Goal: Entertainment & Leisure: Browse casually

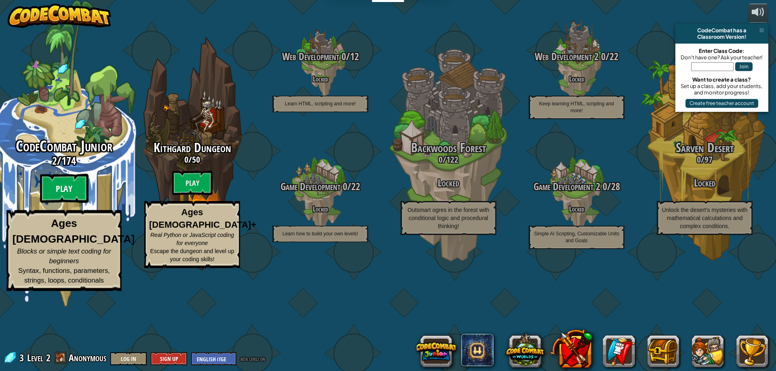
click at [63, 203] on btn "Play" at bounding box center [64, 188] width 48 height 29
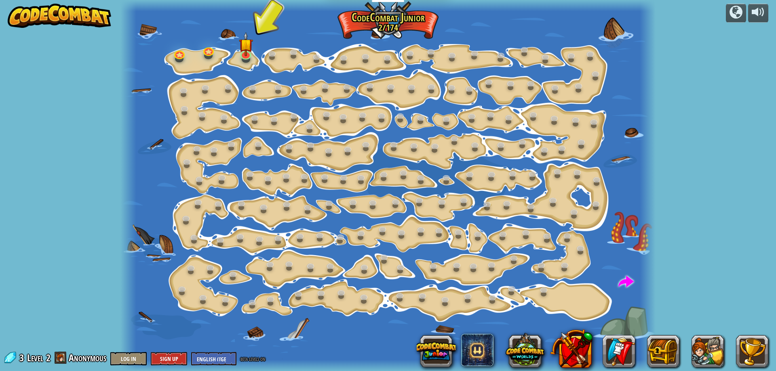
click at [253, 48] on div at bounding box center [387, 185] width 535 height 371
click at [246, 54] on img at bounding box center [246, 38] width 14 height 32
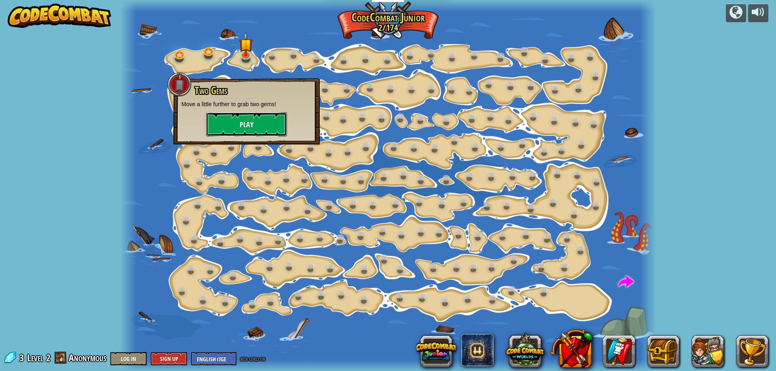
click at [245, 118] on button "Play" at bounding box center [246, 124] width 81 height 24
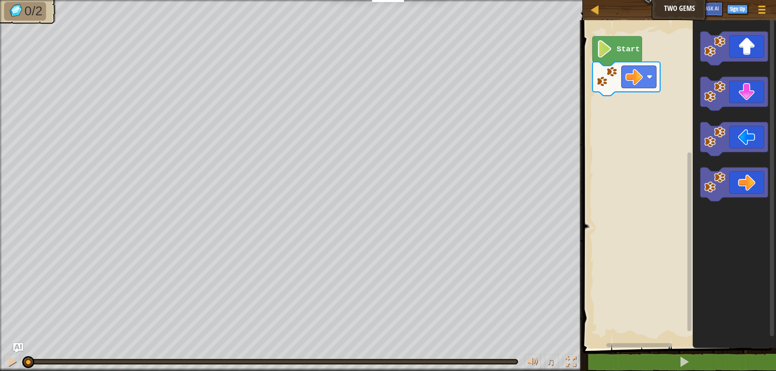
click at [609, 54] on image "Blockly Workspace" at bounding box center [604, 48] width 17 height 17
click at [625, 118] on div "Start" at bounding box center [678, 182] width 196 height 333
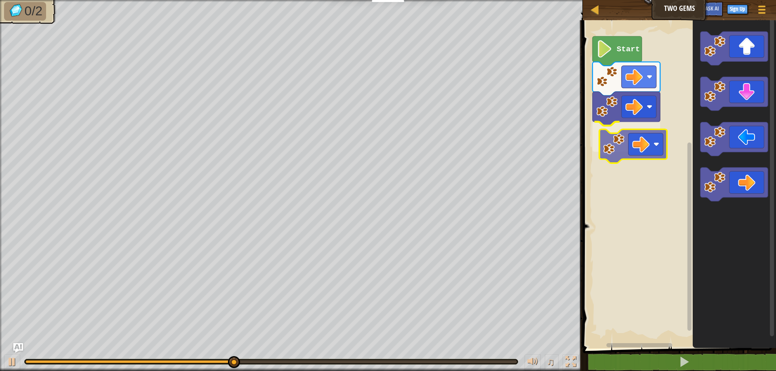
click at [606, 135] on div "Start" at bounding box center [678, 182] width 196 height 333
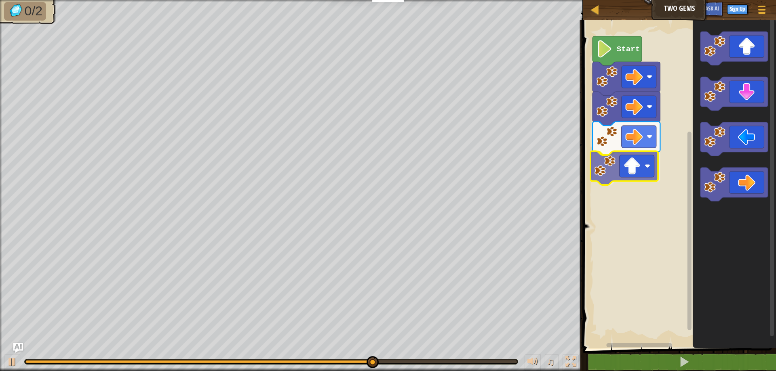
click at [647, 179] on div "Start" at bounding box center [678, 182] width 196 height 333
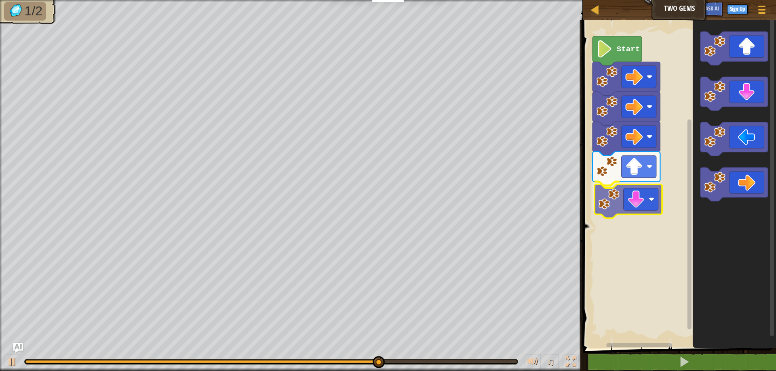
click at [632, 194] on div "Start" at bounding box center [678, 182] width 196 height 333
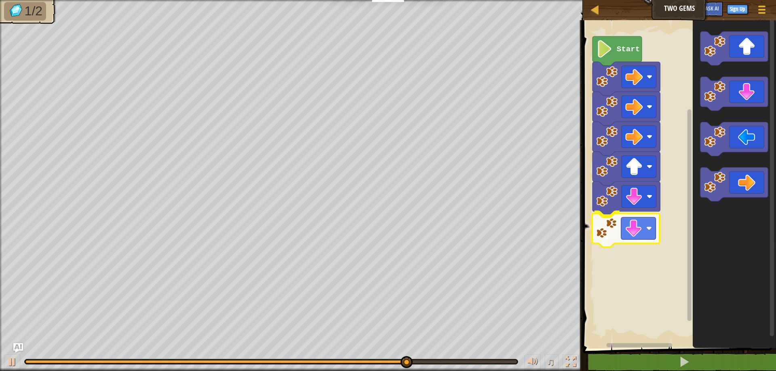
click at [627, 243] on div "Start" at bounding box center [678, 182] width 196 height 333
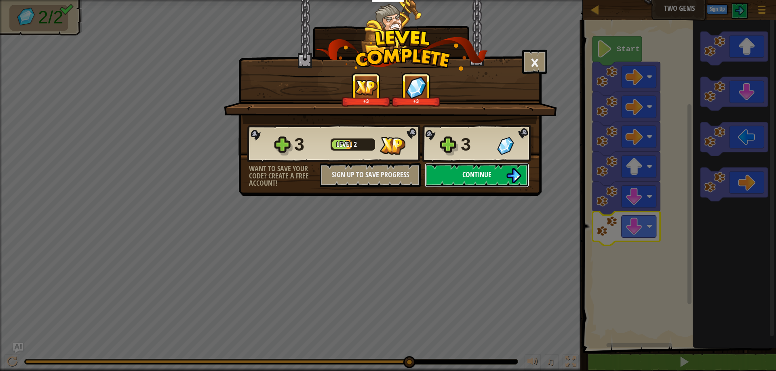
click at [506, 179] on img at bounding box center [513, 175] width 15 height 15
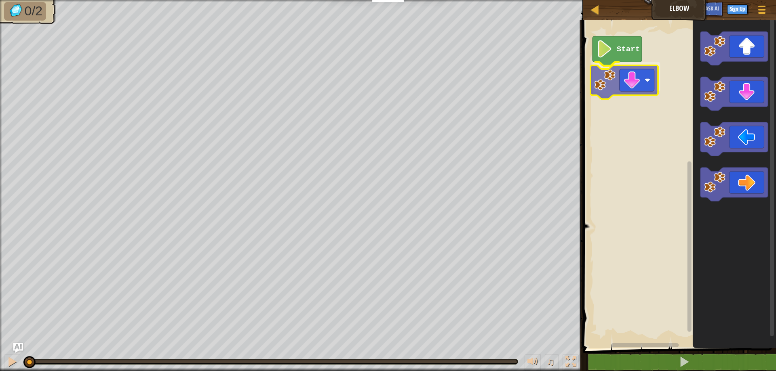
click at [628, 85] on div "Start" at bounding box center [678, 182] width 196 height 333
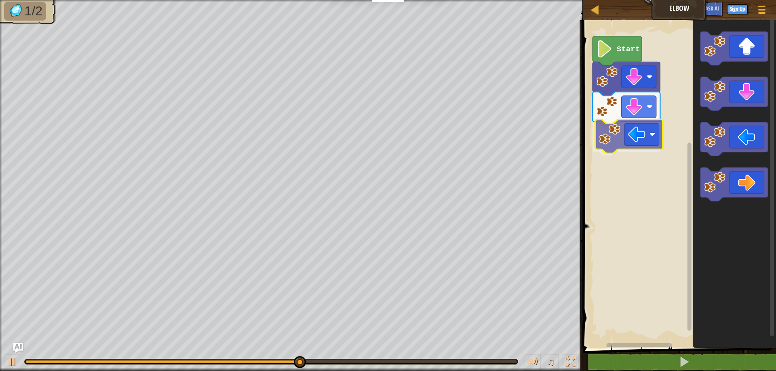
click at [619, 131] on div "Start" at bounding box center [678, 182] width 196 height 333
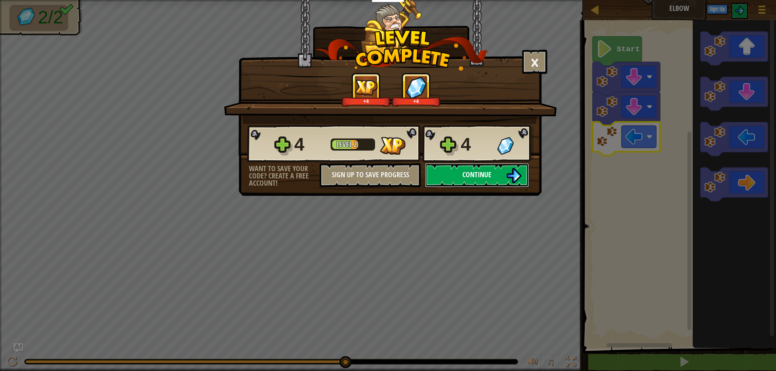
click at [485, 178] on span "Continue" at bounding box center [476, 175] width 29 height 10
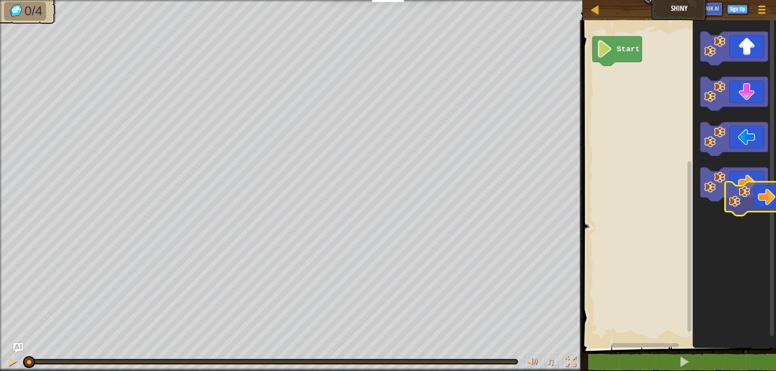
click at [772, 200] on div "Start" at bounding box center [678, 182] width 196 height 333
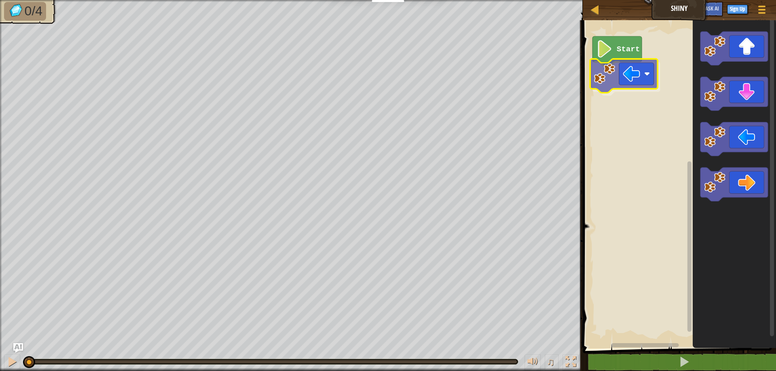
click at [643, 85] on div "Start" at bounding box center [678, 182] width 196 height 333
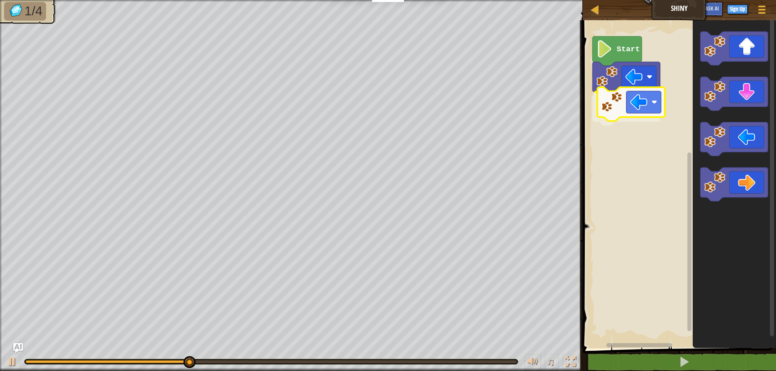
click at [625, 115] on div "Start" at bounding box center [678, 182] width 196 height 333
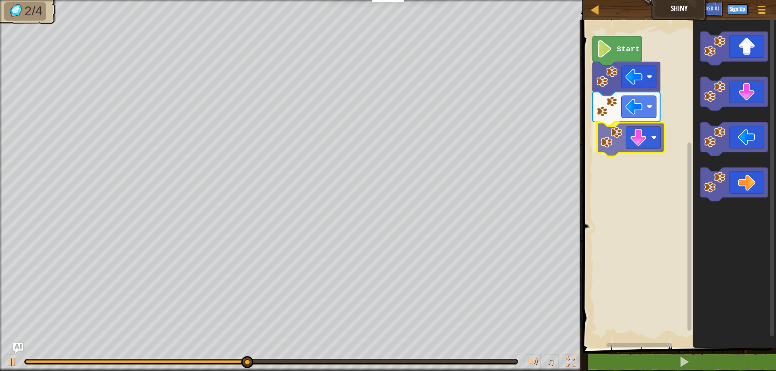
click at [624, 145] on div "Start" at bounding box center [678, 182] width 196 height 333
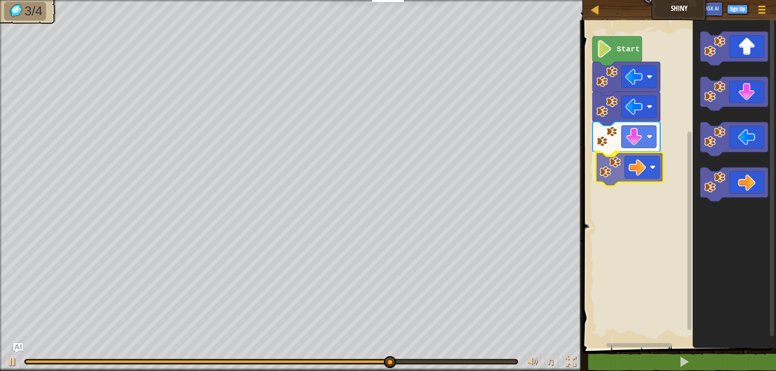
click at [611, 173] on div "Start" at bounding box center [678, 182] width 196 height 333
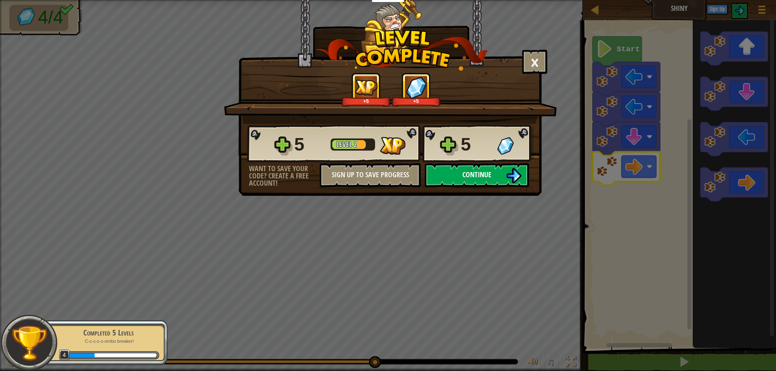
click at [511, 176] on img at bounding box center [513, 175] width 15 height 15
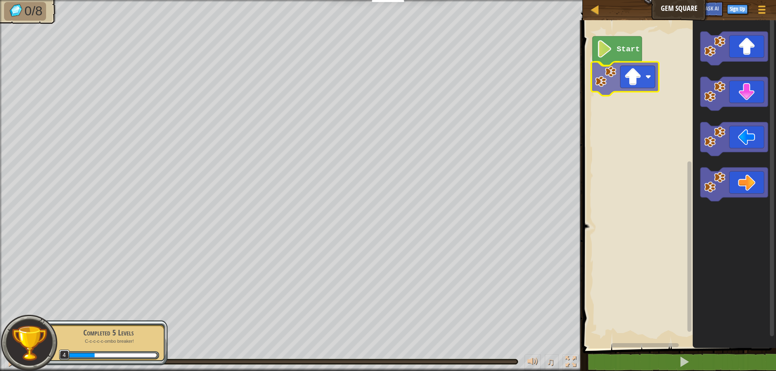
click at [611, 87] on div "Start" at bounding box center [678, 182] width 196 height 333
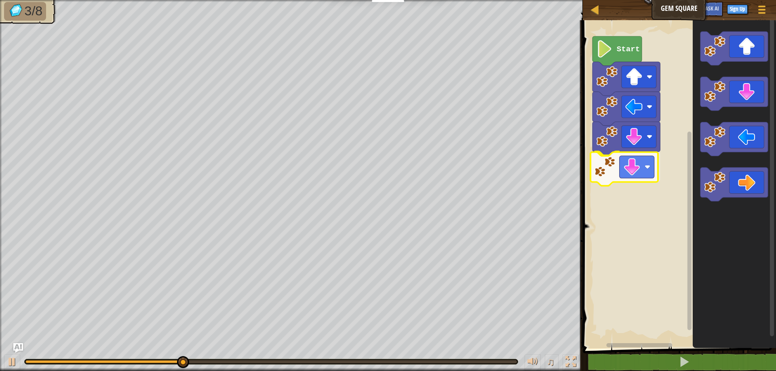
click at [602, 175] on div "Start" at bounding box center [678, 182] width 196 height 333
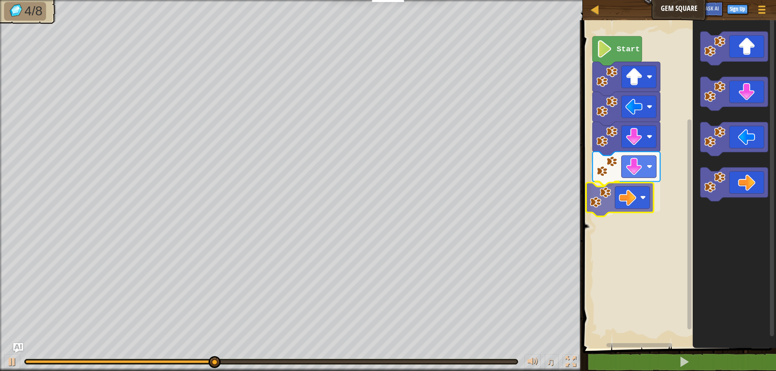
click at [603, 208] on div "Start" at bounding box center [678, 182] width 196 height 333
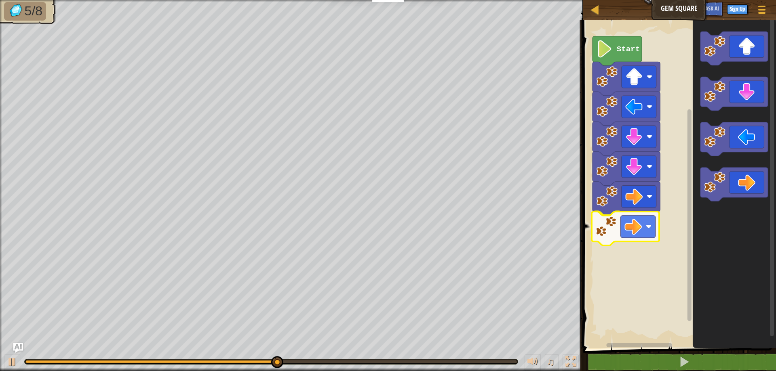
click at [613, 232] on div "Start" at bounding box center [678, 182] width 196 height 333
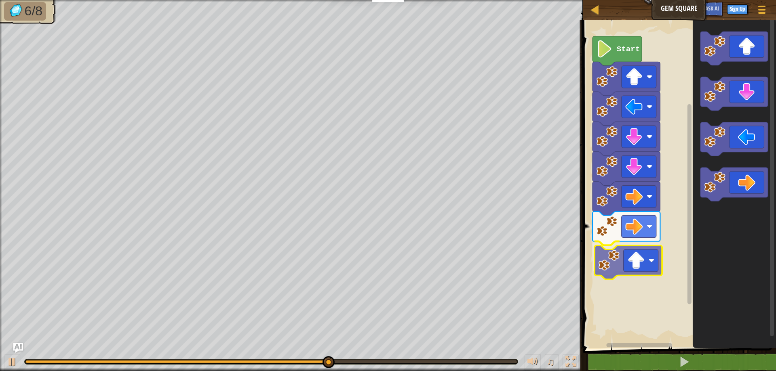
click at [607, 268] on div "Start" at bounding box center [678, 182] width 196 height 333
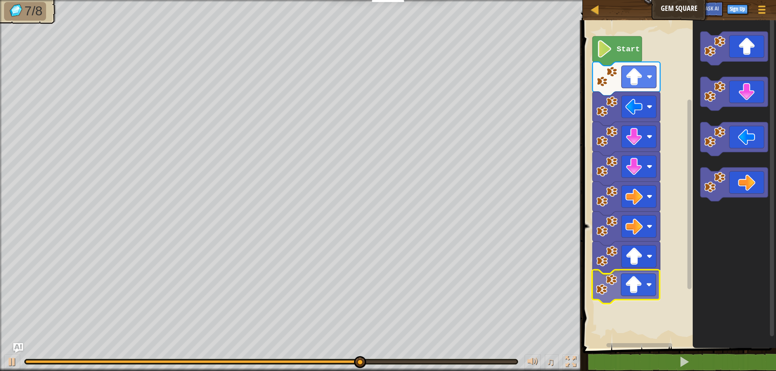
click at [646, 282] on div "Start" at bounding box center [678, 182] width 196 height 333
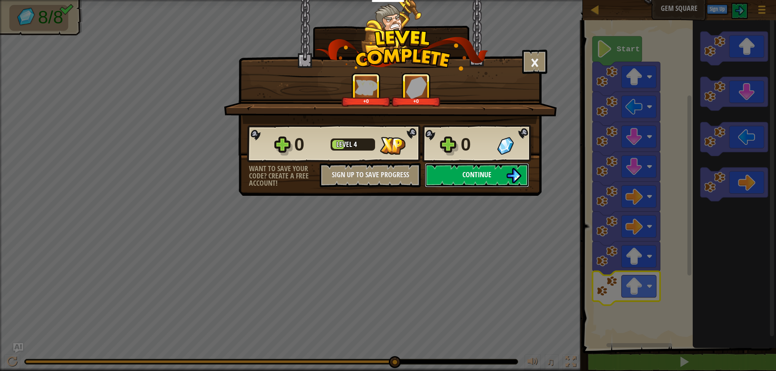
click at [499, 171] on button "Continue" at bounding box center [477, 175] width 104 height 24
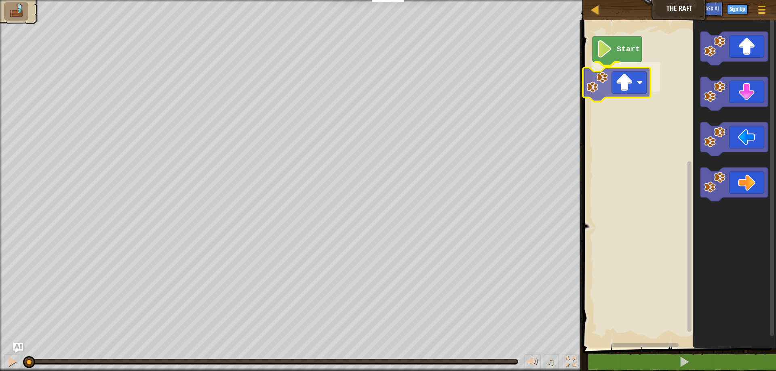
click at [634, 89] on div "Start" at bounding box center [678, 182] width 196 height 333
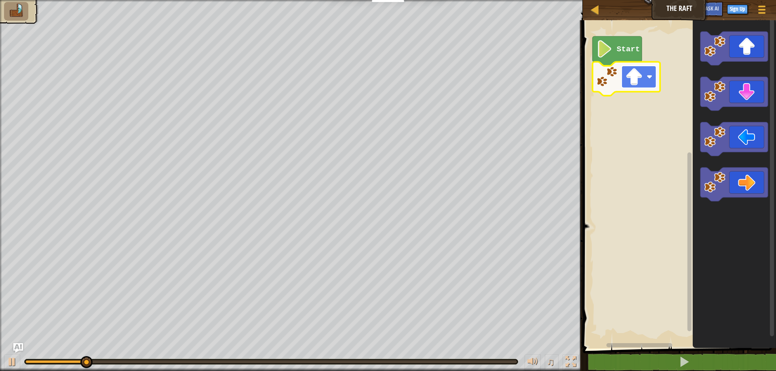
click at [652, 77] on image "Blockly Workspace" at bounding box center [649, 77] width 6 height 6
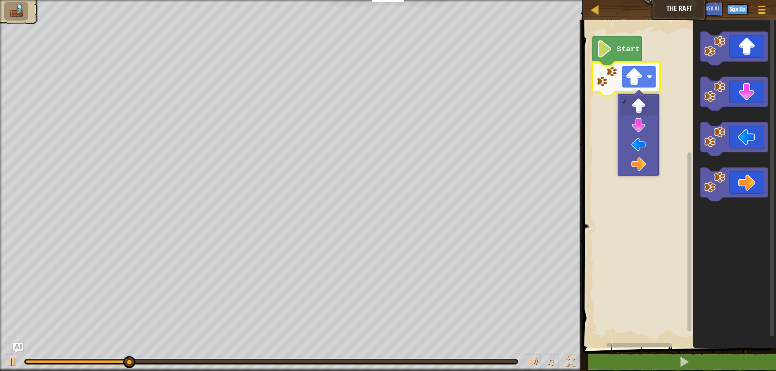
click at [652, 77] on image "Blockly Workspace" at bounding box center [649, 77] width 6 height 6
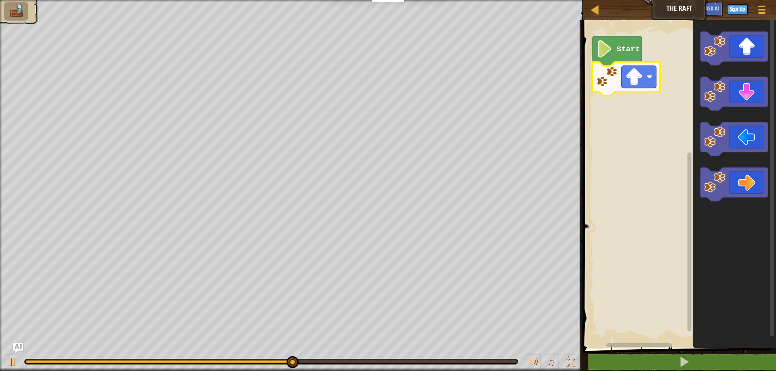
click at [707, 202] on icon "Blockly Workspace" at bounding box center [733, 182] width 83 height 333
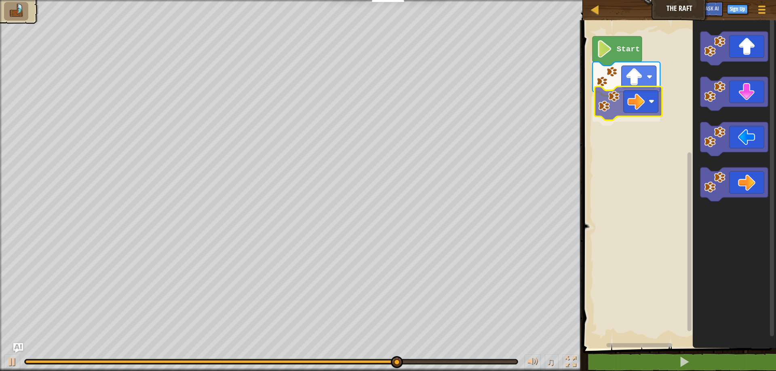
click at [605, 110] on div "Start" at bounding box center [678, 182] width 196 height 333
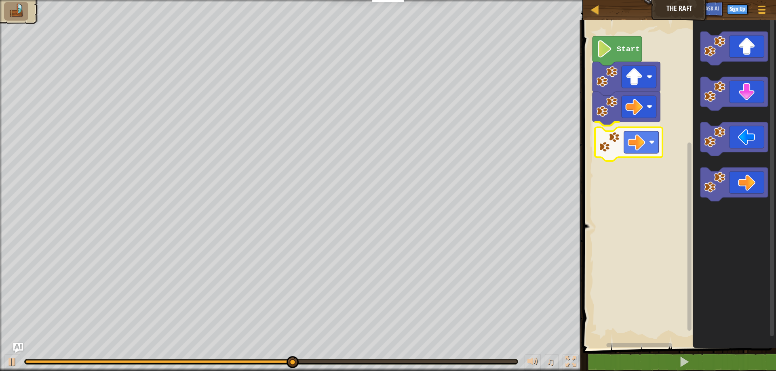
click at [610, 145] on div "Start" at bounding box center [678, 182] width 196 height 333
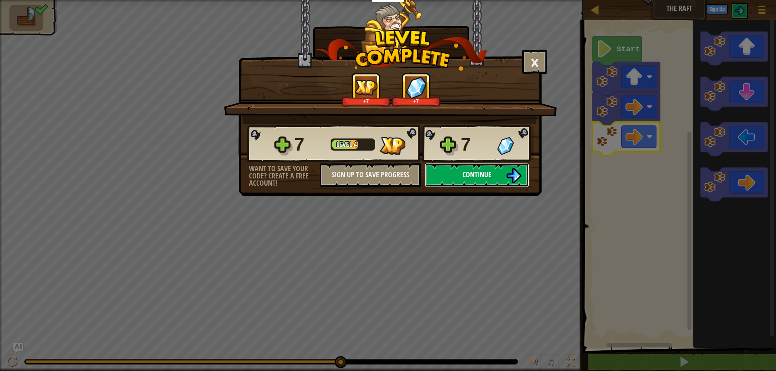
click at [495, 176] on button "Continue" at bounding box center [477, 175] width 104 height 24
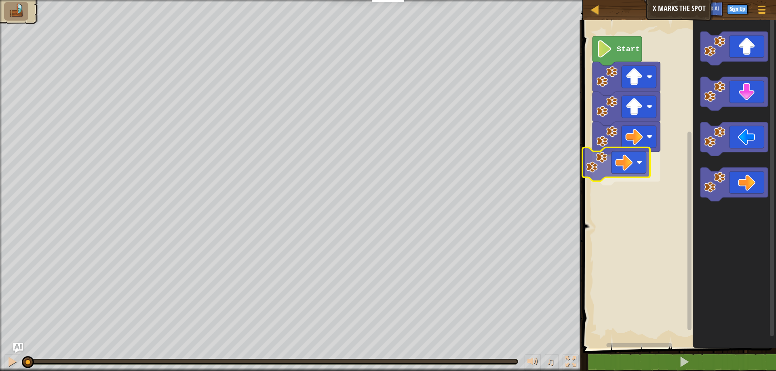
click at [616, 174] on div "Start" at bounding box center [678, 182] width 196 height 333
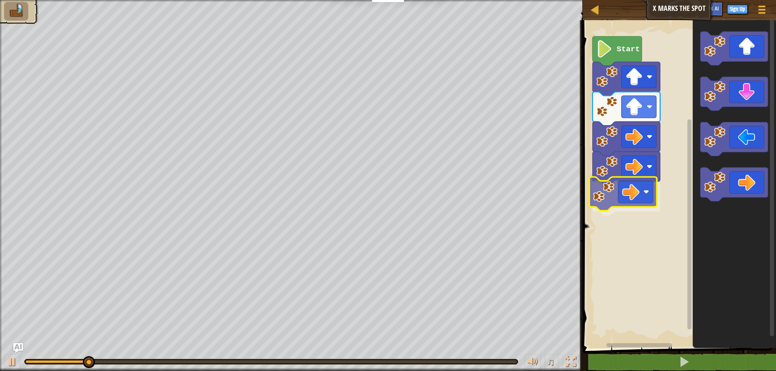
click at [645, 201] on div "Start" at bounding box center [678, 182] width 196 height 333
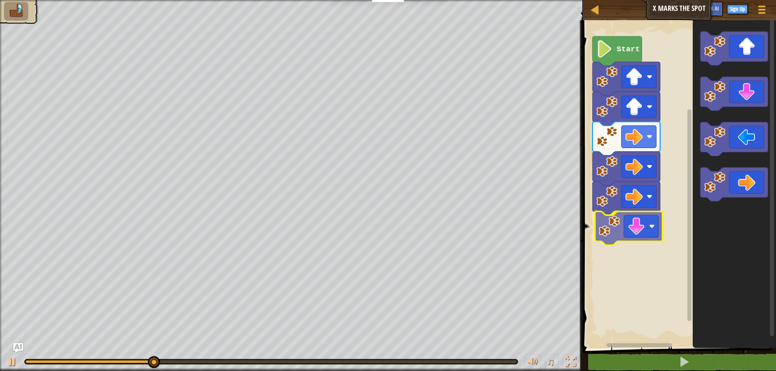
click at [637, 239] on div "Start" at bounding box center [678, 182] width 196 height 333
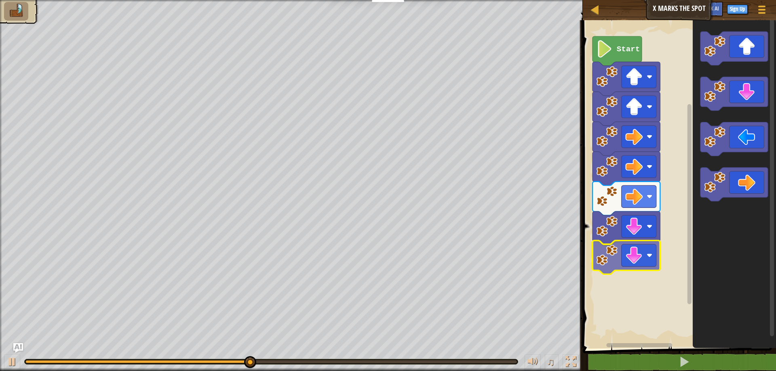
click at [644, 254] on div "Start" at bounding box center [678, 182] width 196 height 333
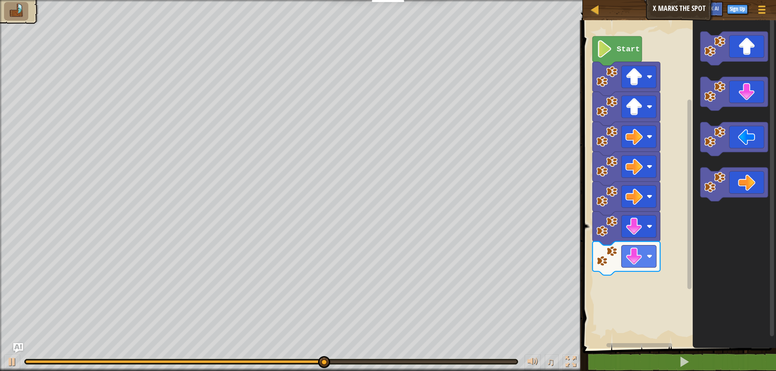
click at [596, 284] on div "Start" at bounding box center [678, 182] width 196 height 333
click at [661, 253] on div "Start" at bounding box center [678, 182] width 196 height 333
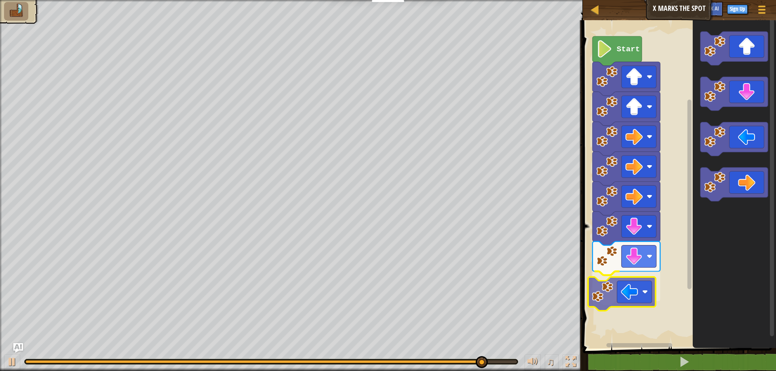
click at [606, 296] on div "Start" at bounding box center [678, 182] width 196 height 333
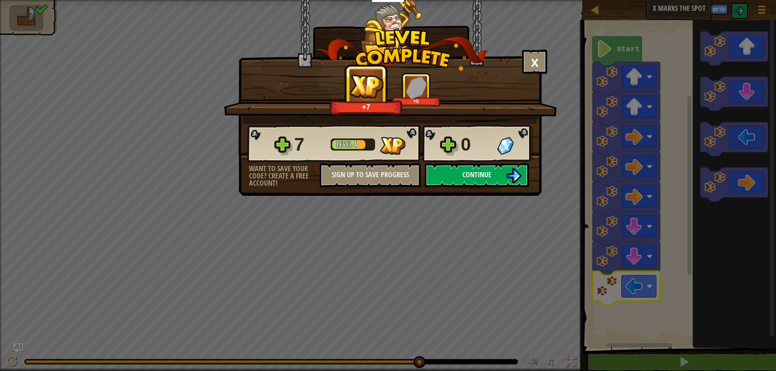
click at [484, 177] on span "Continue" at bounding box center [476, 175] width 29 height 10
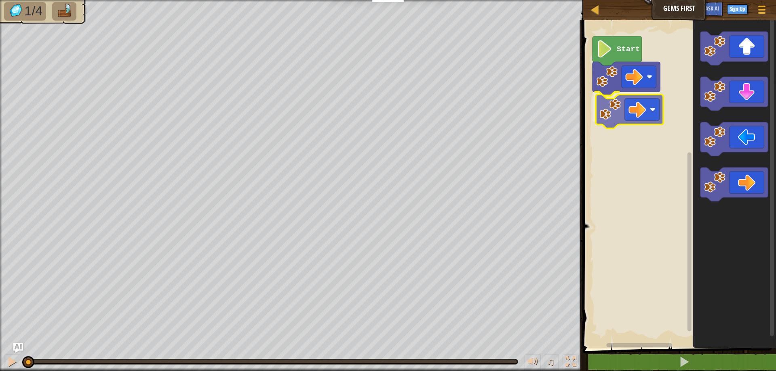
click at [626, 120] on div "Start" at bounding box center [678, 182] width 196 height 333
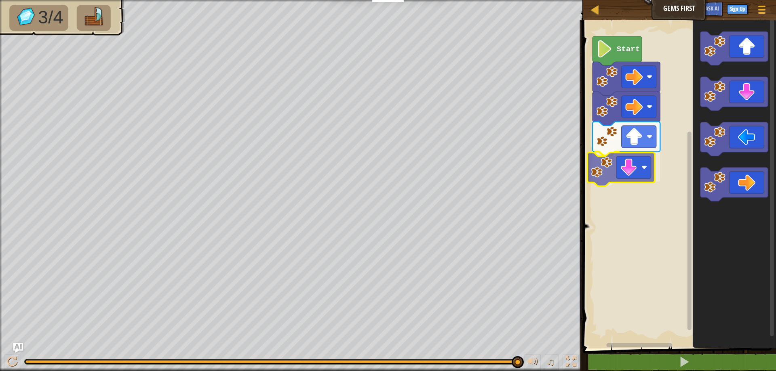
click at [631, 181] on div "Start" at bounding box center [678, 182] width 196 height 333
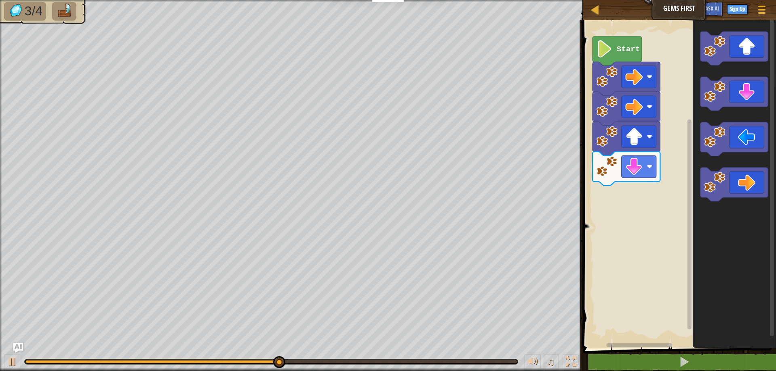
click at [609, 169] on div "Start" at bounding box center [678, 182] width 196 height 333
click at [597, 203] on div "Start" at bounding box center [678, 182] width 196 height 333
click at [642, 174] on div "Start" at bounding box center [678, 182] width 196 height 333
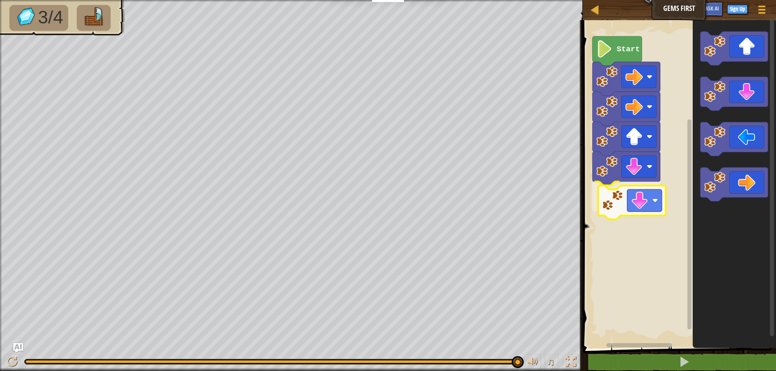
click at [623, 202] on div "Start" at bounding box center [678, 182] width 196 height 333
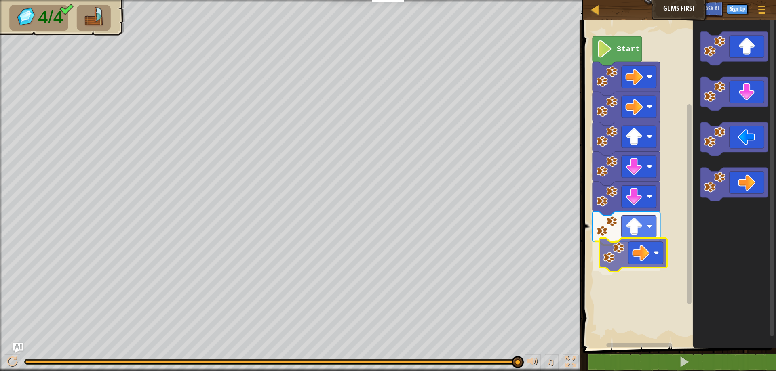
click at [613, 266] on div "Start" at bounding box center [678, 182] width 196 height 333
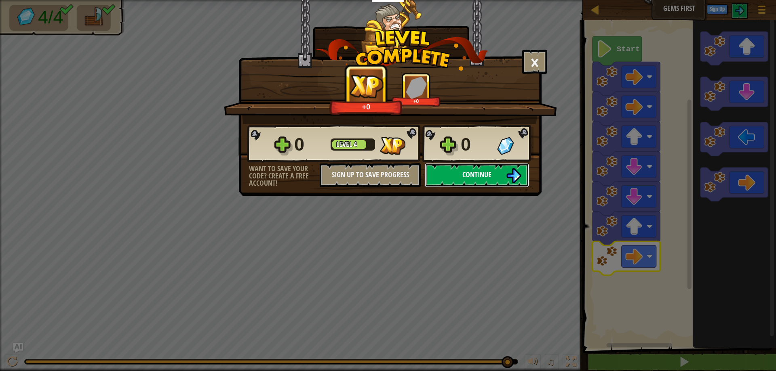
click at [512, 183] on img at bounding box center [513, 175] width 15 height 15
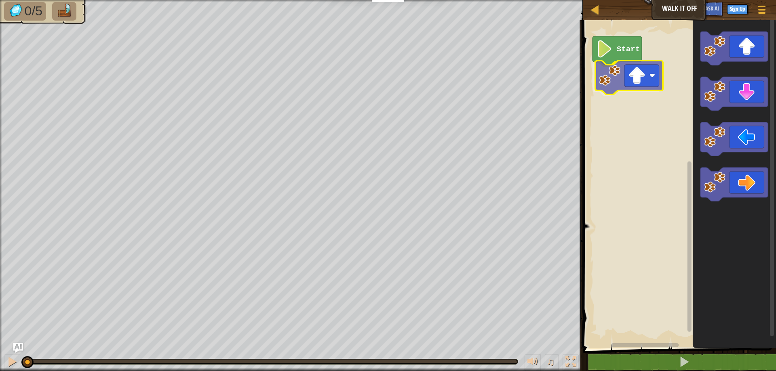
click at [646, 69] on div "Start" at bounding box center [678, 182] width 196 height 333
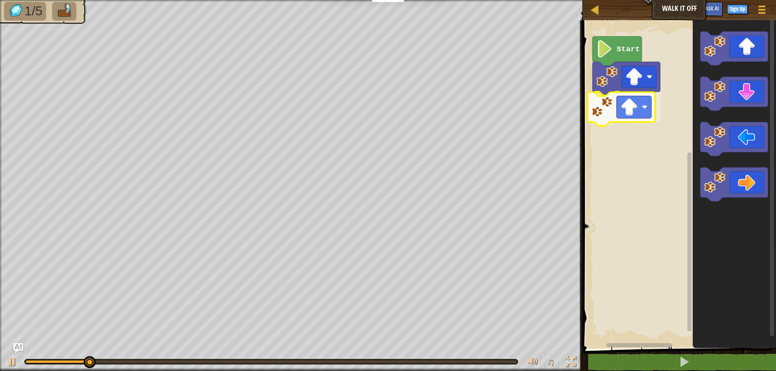
click at [647, 124] on div "Start" at bounding box center [678, 182] width 196 height 333
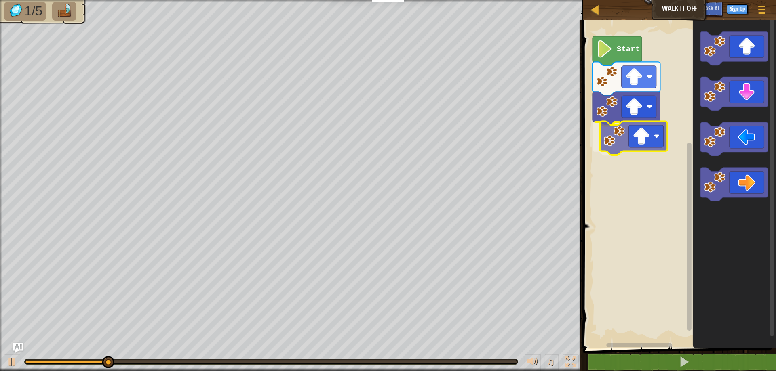
click at [621, 149] on div "Start" at bounding box center [678, 182] width 196 height 333
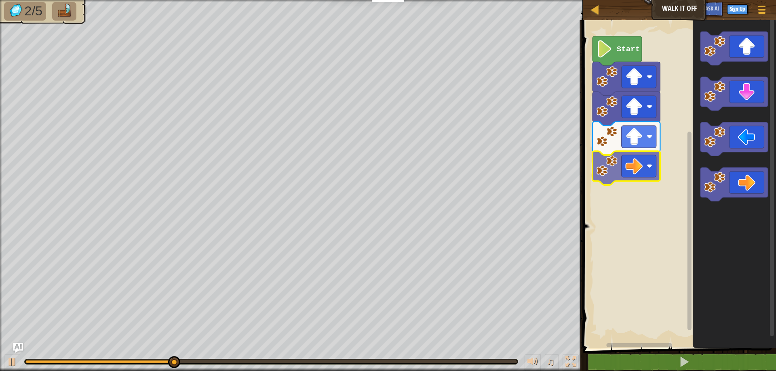
click at [615, 158] on div "Start" at bounding box center [678, 182] width 196 height 333
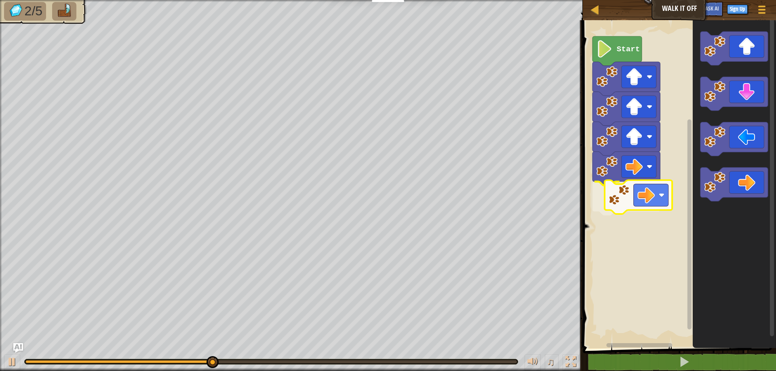
click at [609, 211] on div "Start" at bounding box center [678, 182] width 196 height 333
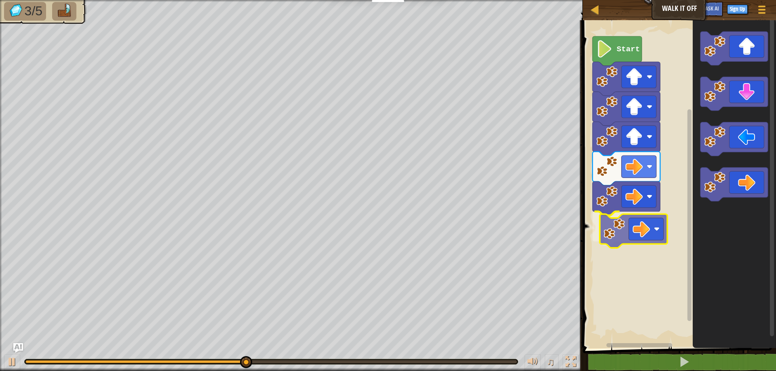
click at [604, 246] on div "Start" at bounding box center [678, 182] width 196 height 333
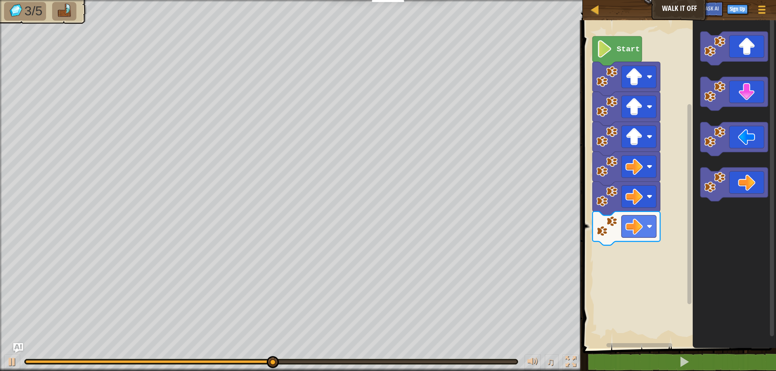
click at [657, 222] on div "Start" at bounding box center [678, 182] width 196 height 333
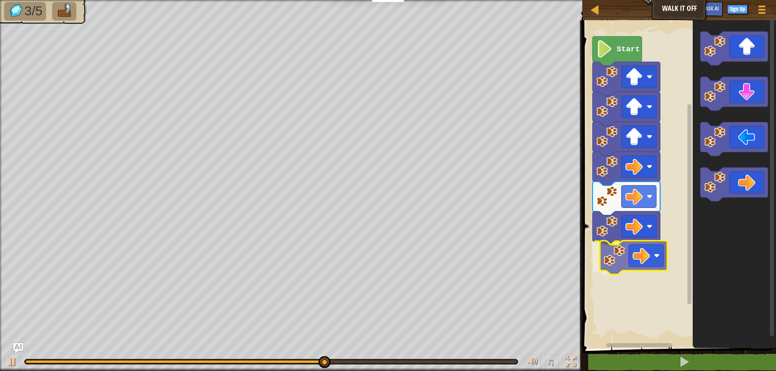
click at [617, 250] on div "Start" at bounding box center [678, 182] width 196 height 333
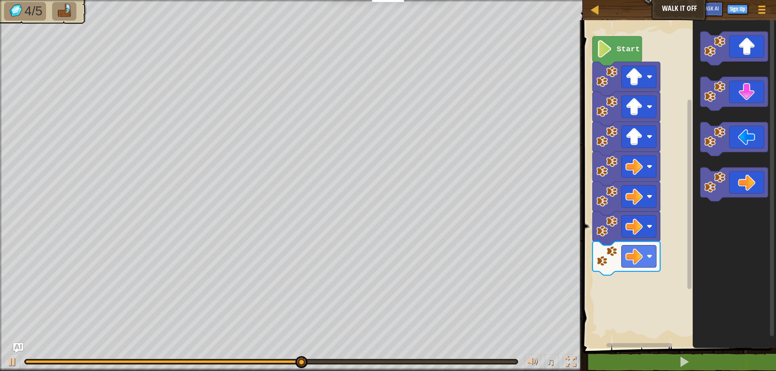
click at [646, 251] on div "Start" at bounding box center [678, 182] width 196 height 333
click at [606, 254] on div "Start" at bounding box center [678, 182] width 196 height 333
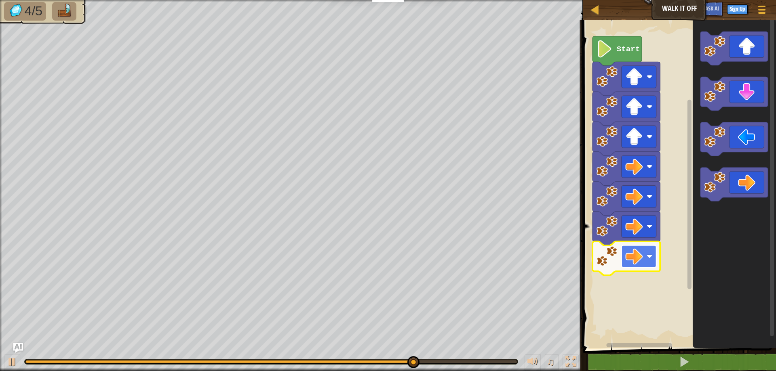
click at [636, 251] on image "Blockly Workspace" at bounding box center [633, 256] width 17 height 17
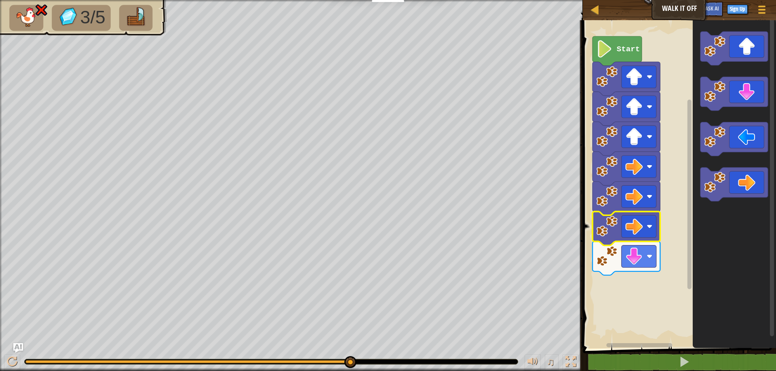
click at [634, 240] on icon "Blockly Workspace" at bounding box center [625, 229] width 67 height 34
click at [644, 263] on rect "Blockly Workspace" at bounding box center [638, 257] width 35 height 22
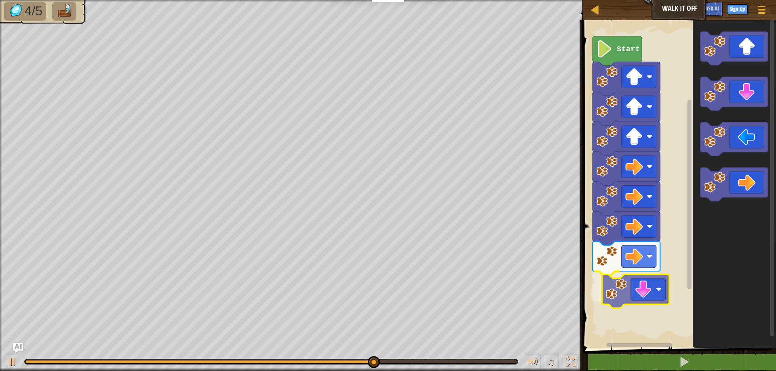
click at [631, 296] on div "Start" at bounding box center [678, 182] width 196 height 333
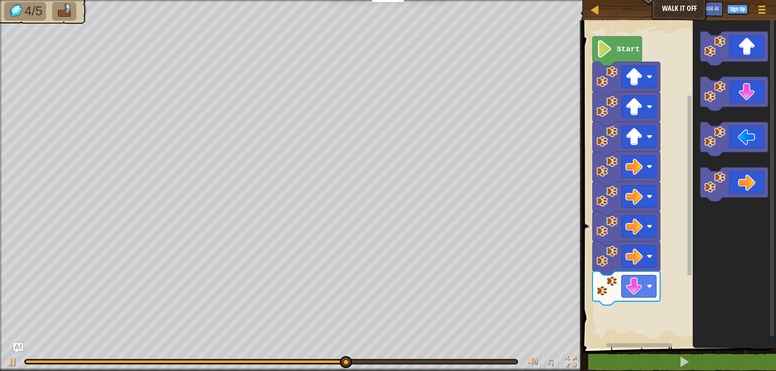
click at [581, 350] on div "Map Walk It Off Game Menu Sign Up Ask AI 1 הההההההההההההההההההההההההההההההההההה…" at bounding box center [388, 185] width 776 height 371
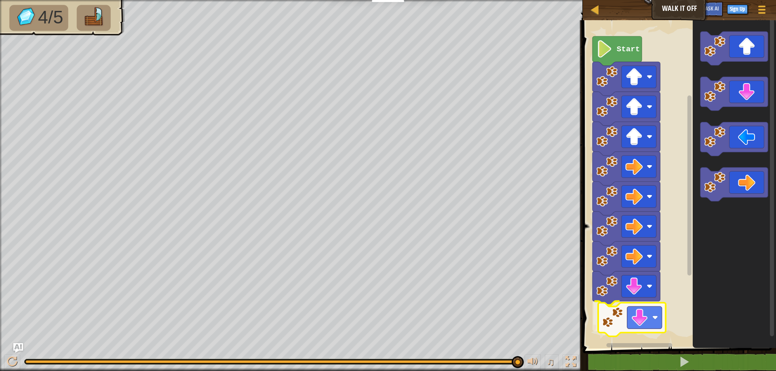
click at [625, 328] on div "Start" at bounding box center [678, 182] width 196 height 333
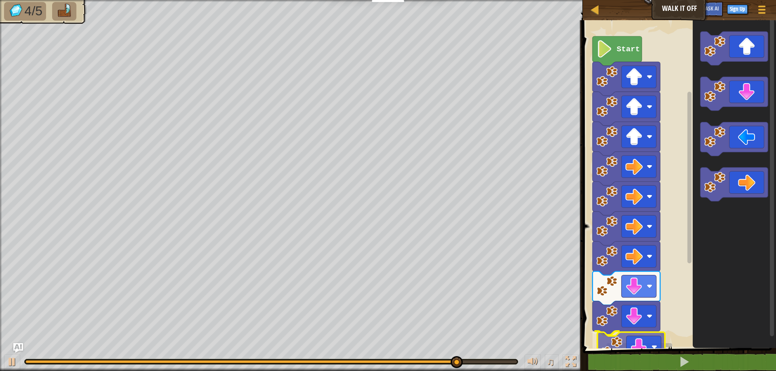
click at [613, 336] on div "Start" at bounding box center [678, 182] width 196 height 333
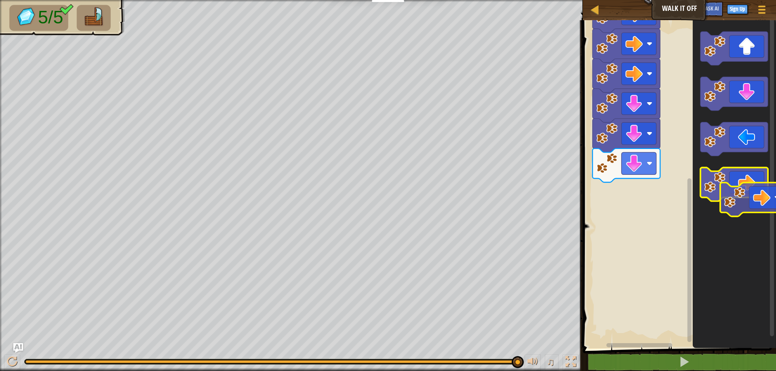
click at [737, 194] on g "Blockly Workspace" at bounding box center [733, 185] width 67 height 34
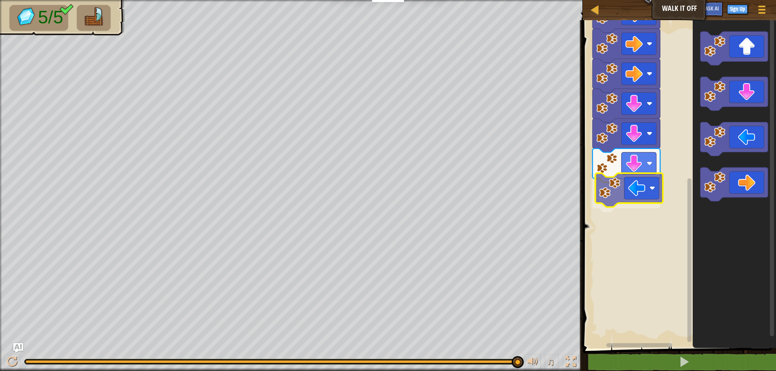
click at [620, 203] on div "Start" at bounding box center [678, 182] width 196 height 333
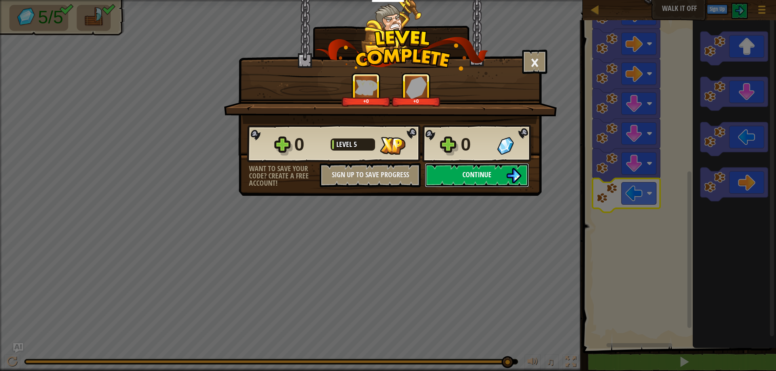
click at [486, 175] on span "Continue" at bounding box center [476, 175] width 29 height 10
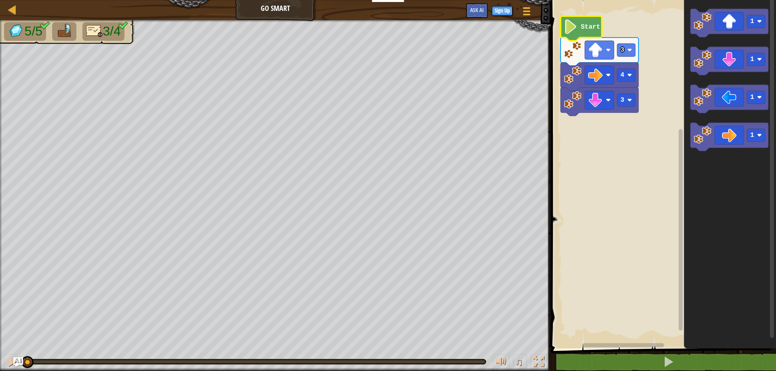
click at [582, 26] on text "Start" at bounding box center [590, 26] width 19 height 7
click at [581, 31] on icon "Blockly Workspace" at bounding box center [580, 28] width 41 height 25
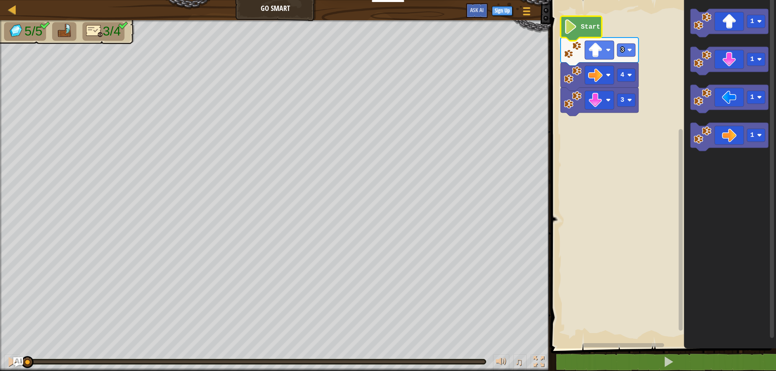
click at [576, 27] on image "Blockly Workspace" at bounding box center [571, 26] width 14 height 15
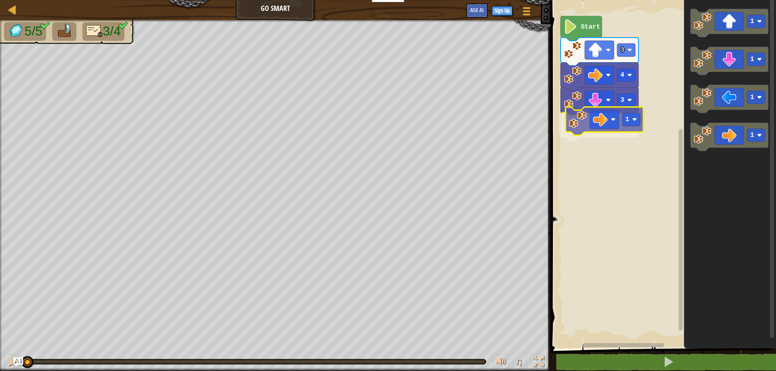
click at [594, 122] on div "Start 3 1 4 3 1 1 1 1 1" at bounding box center [661, 172] width 227 height 353
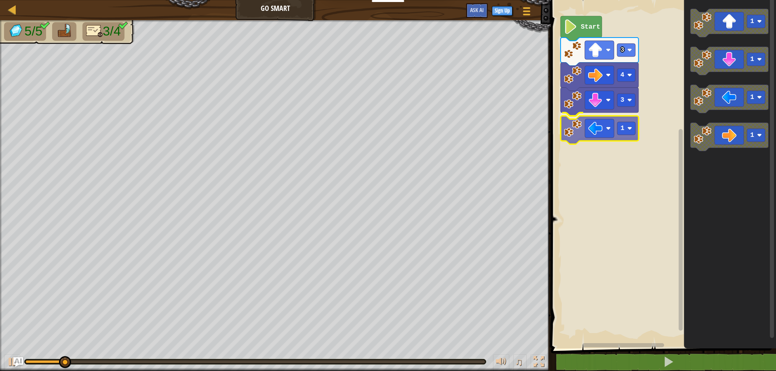
click at [585, 129] on div "Start 3 1 4 3 1 1 1 1 1" at bounding box center [661, 172] width 227 height 353
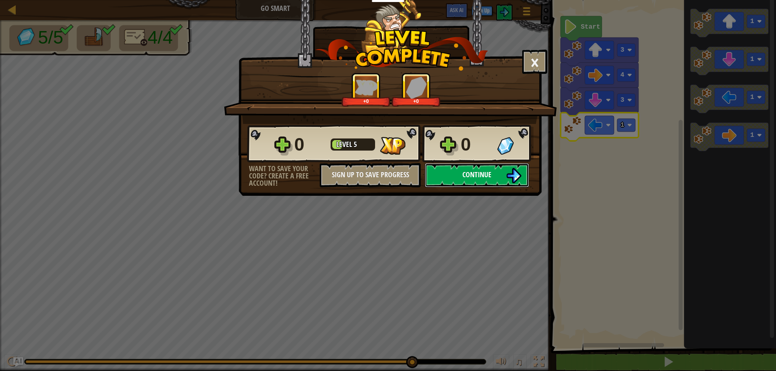
click at [500, 173] on button "Continue" at bounding box center [477, 175] width 104 height 24
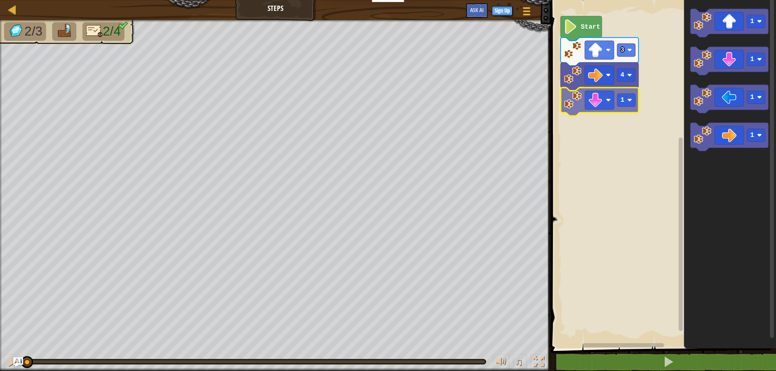
click at [569, 110] on div "4 1 3 Start 1 1 1 1 1" at bounding box center [661, 172] width 227 height 353
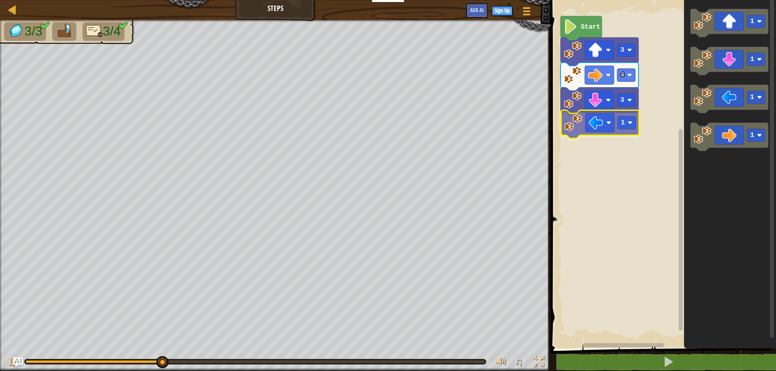
click at [576, 130] on div "Start 3 4 3 1 1 1 1 1 1" at bounding box center [661, 172] width 227 height 353
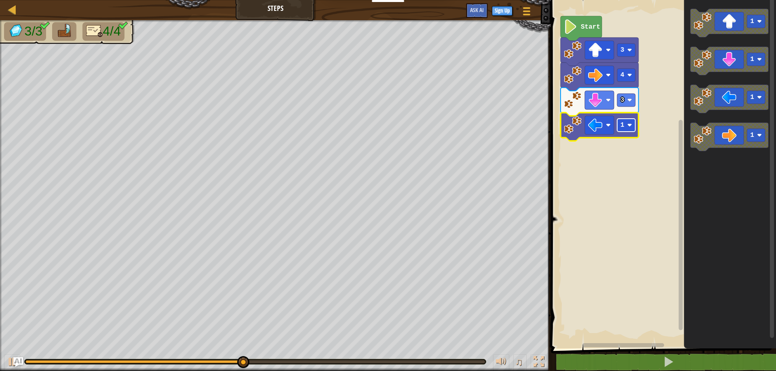
click at [618, 128] on rect "Blockly Workspace" at bounding box center [626, 125] width 18 height 13
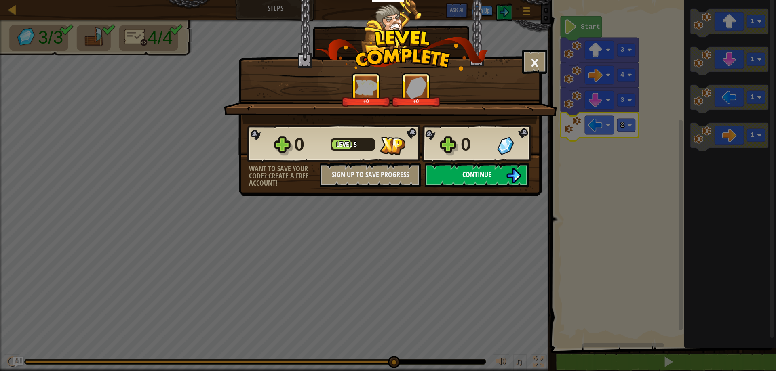
click at [511, 177] on img at bounding box center [513, 175] width 15 height 15
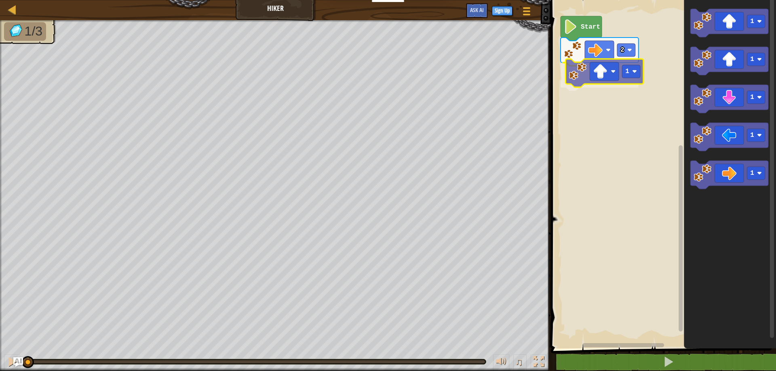
click at [609, 80] on div "2 1 Start 1 1 1 1 1 1" at bounding box center [661, 172] width 227 height 353
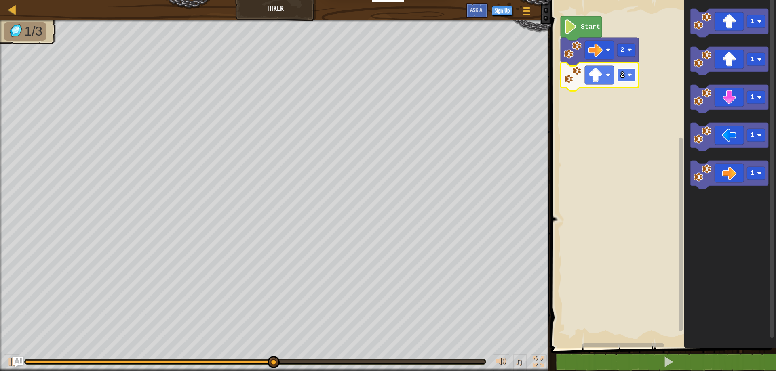
click at [627, 79] on rect "Blockly Workspace" at bounding box center [626, 75] width 18 height 13
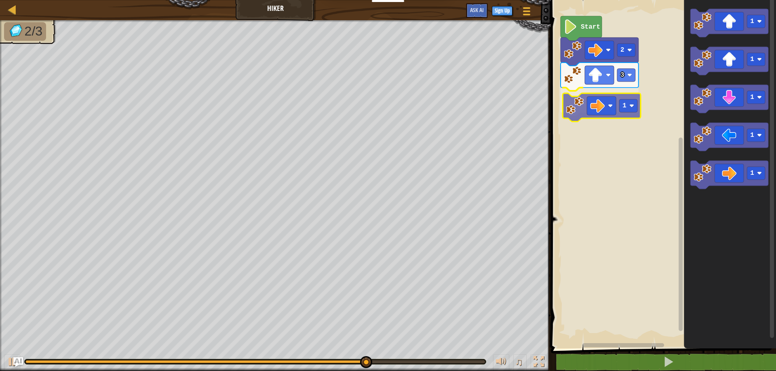
click at [589, 111] on div "Start 2 3 1 1 1 1 1 1 1" at bounding box center [661, 172] width 227 height 353
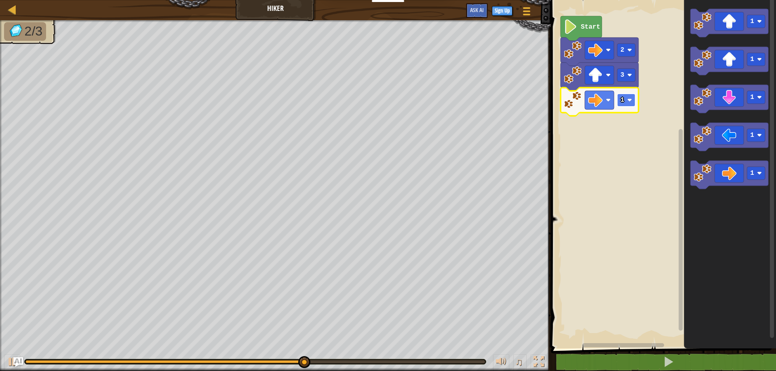
click at [628, 98] on image "Blockly Workspace" at bounding box center [629, 100] width 5 height 5
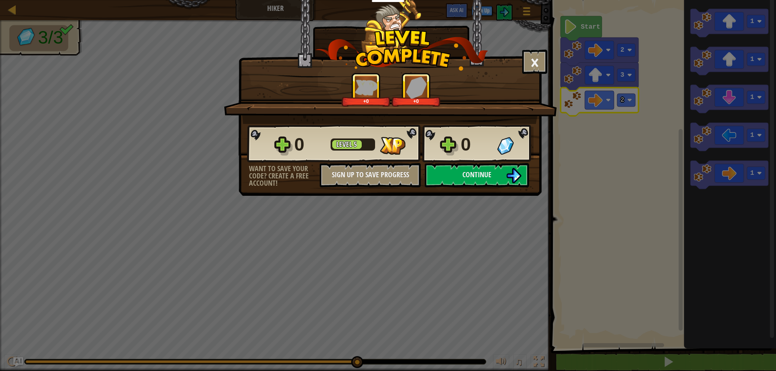
click at [456, 159] on div "0 Level 5 0" at bounding box center [390, 143] width 286 height 39
drag, startPoint x: 466, startPoint y: 189, endPoint x: 464, endPoint y: 180, distance: 9.6
click at [466, 190] on div "× How fun was this level? +4 +0 Reticulating Splines... 4 Level 5 0 Want to sav…" at bounding box center [389, 98] width 303 height 196
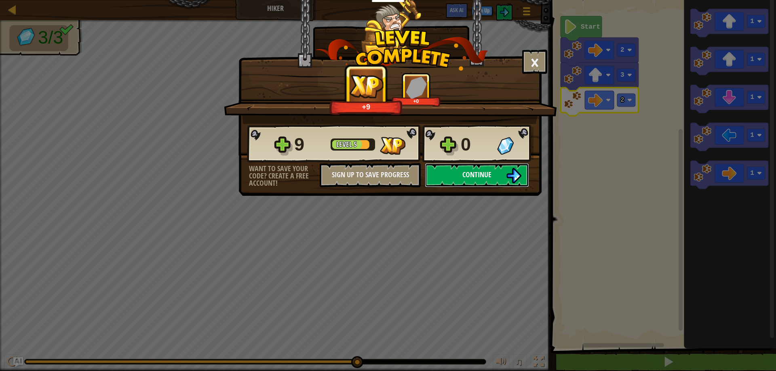
click at [464, 180] on button "Continue" at bounding box center [477, 175] width 104 height 24
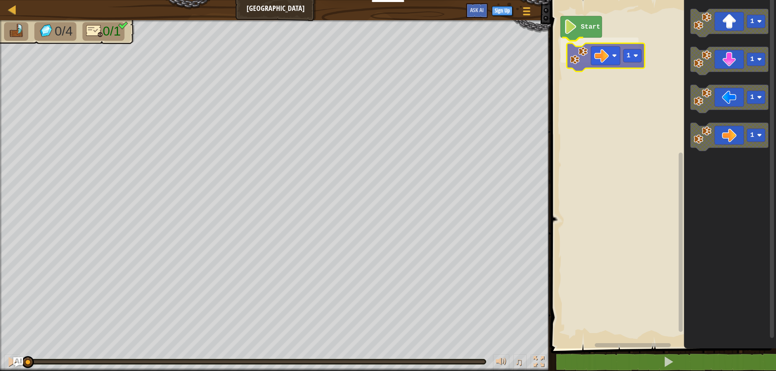
click at [598, 57] on div "Start 1 1 1 1 1 1" at bounding box center [661, 172] width 227 height 353
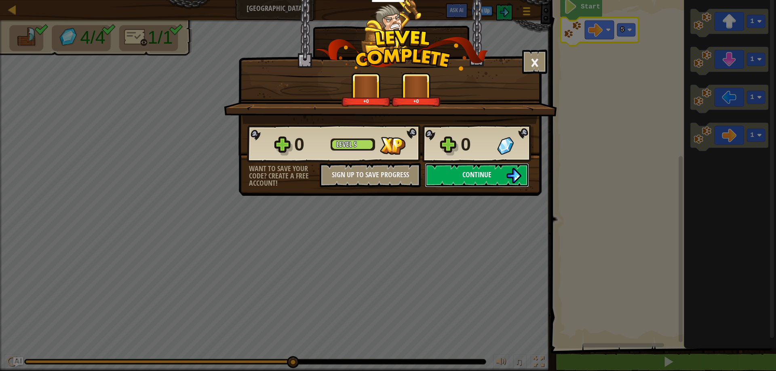
click at [455, 183] on button "Continue" at bounding box center [477, 175] width 104 height 24
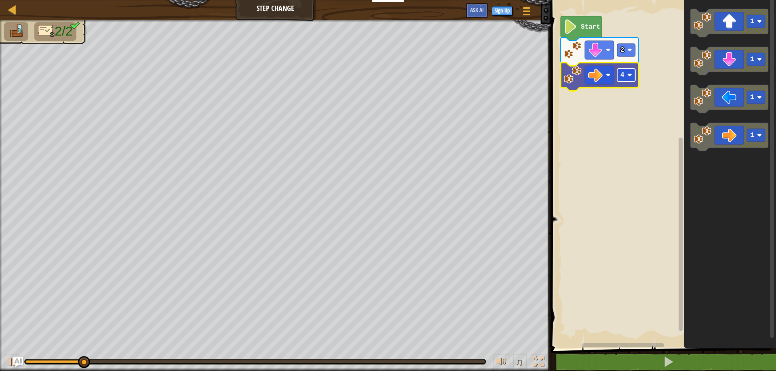
click at [631, 72] on rect "Blockly Workspace" at bounding box center [626, 75] width 18 height 13
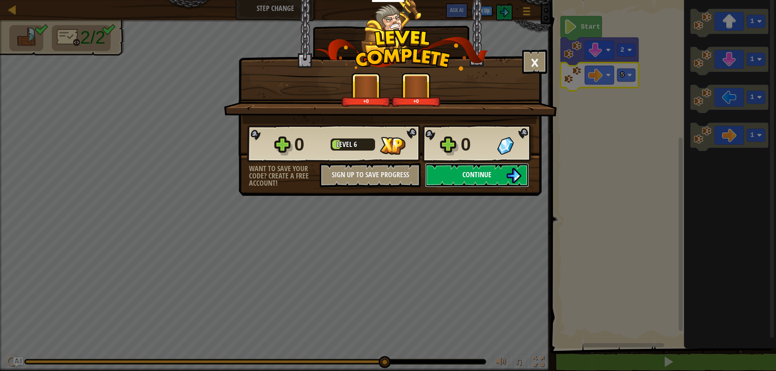
click at [460, 179] on button "Continue" at bounding box center [477, 175] width 104 height 24
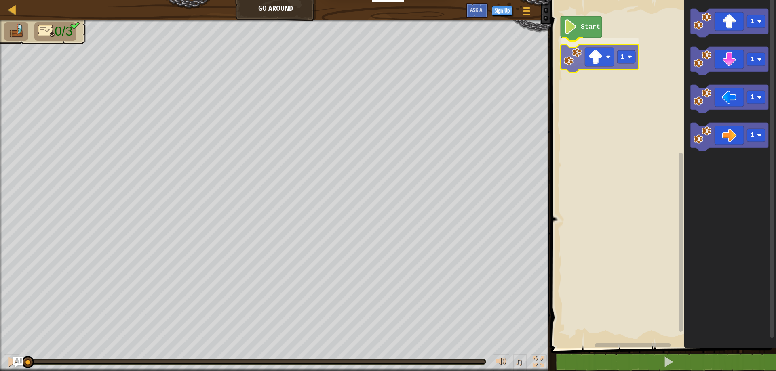
click at [584, 63] on div "Start 1 1 1 1 1 1" at bounding box center [661, 172] width 227 height 353
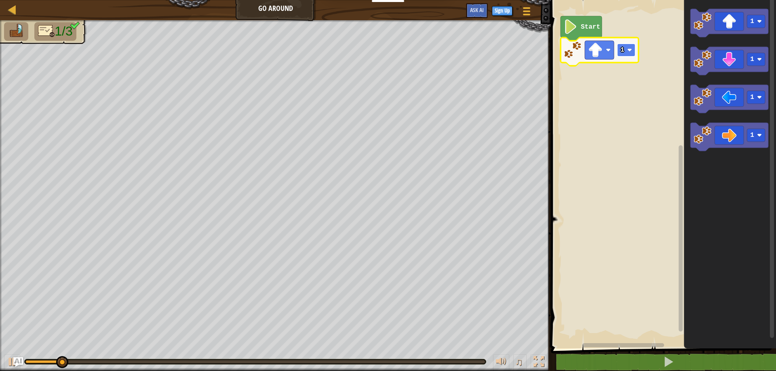
click at [617, 49] on rect "Blockly Workspace" at bounding box center [626, 50] width 18 height 13
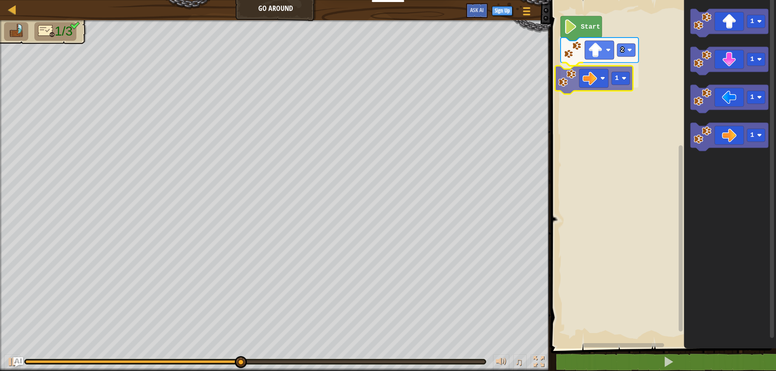
click at [557, 80] on div "Start 2 1 1 1 1 1 1" at bounding box center [661, 172] width 227 height 353
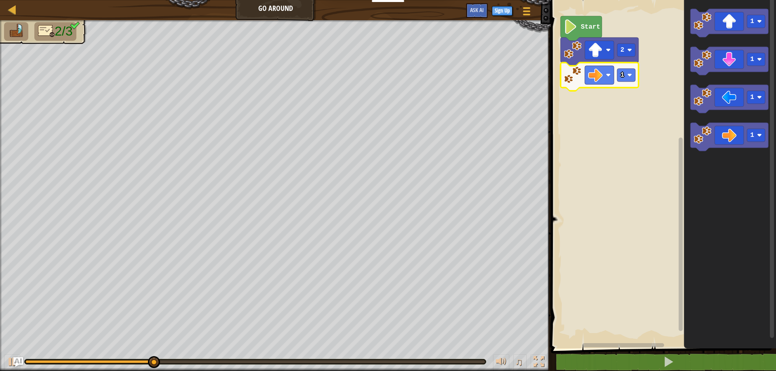
click at [626, 83] on icon "Blockly Workspace" at bounding box center [599, 77] width 78 height 28
click at [627, 74] on rect "Blockly Workspace" at bounding box center [626, 75] width 18 height 13
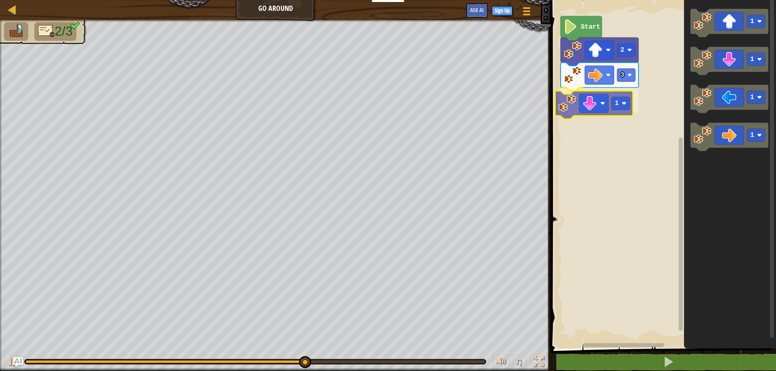
click at [597, 92] on div "Start 2 3 1 1 1 1 1 1" at bounding box center [661, 172] width 227 height 353
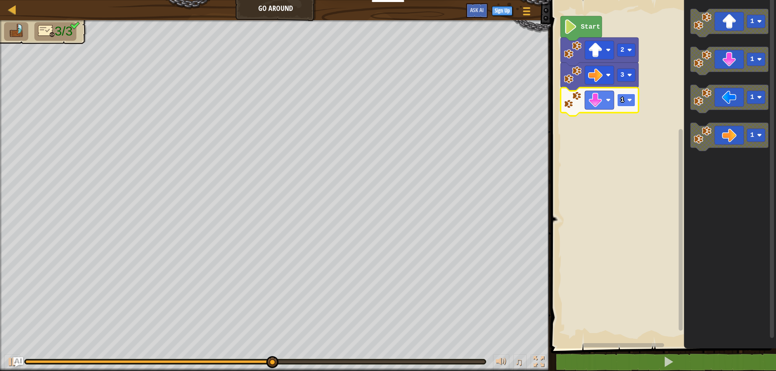
click at [622, 99] on text "1" at bounding box center [622, 100] width 4 height 7
click at [627, 107] on rect "Blockly Workspace" at bounding box center [626, 100] width 18 height 13
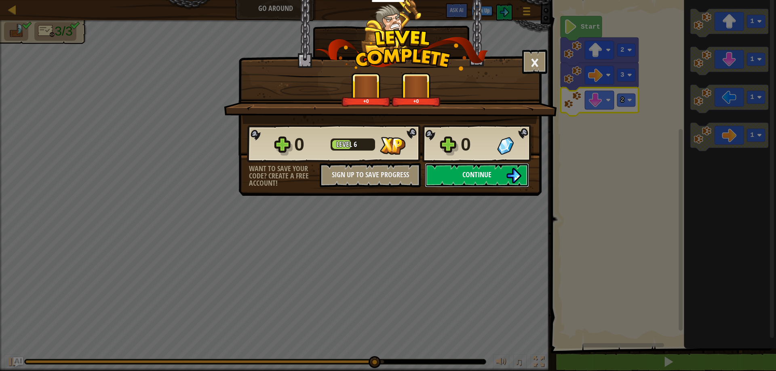
click at [507, 179] on img at bounding box center [513, 175] width 15 height 15
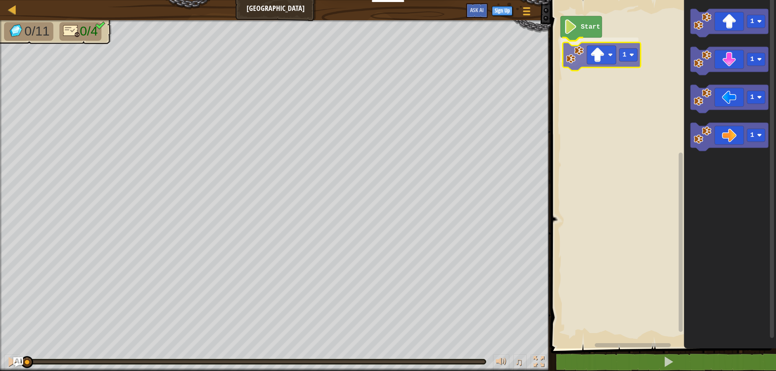
click at [573, 57] on div "Start 1 1 1 1 1 1" at bounding box center [661, 172] width 227 height 353
